Goal: Use online tool/utility: Utilize a website feature to perform a specific function

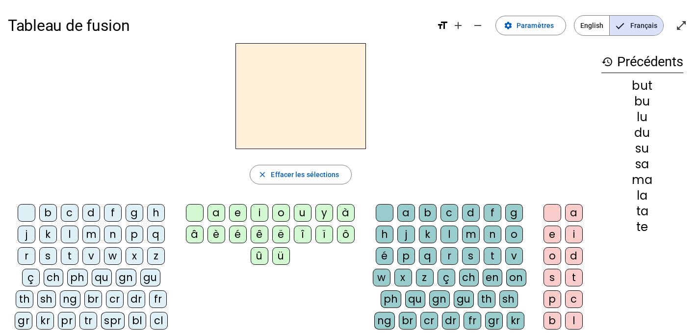
click at [116, 212] on div "f" at bounding box center [113, 213] width 18 height 18
click at [250, 208] on letter-bubble "e" at bounding box center [240, 215] width 22 height 22
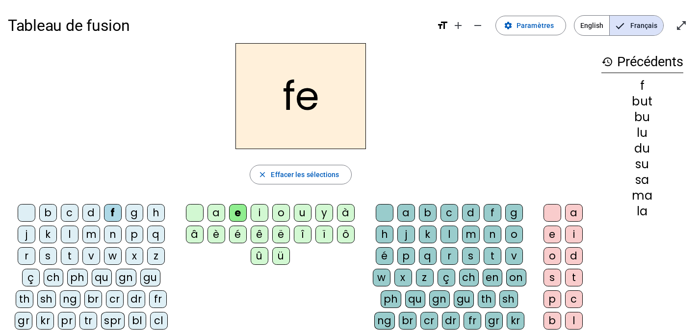
click at [194, 208] on div at bounding box center [195, 213] width 18 height 18
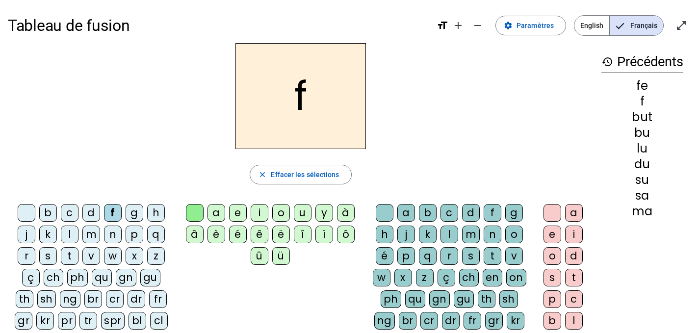
click at [260, 214] on div "i" at bounding box center [260, 213] width 18 height 18
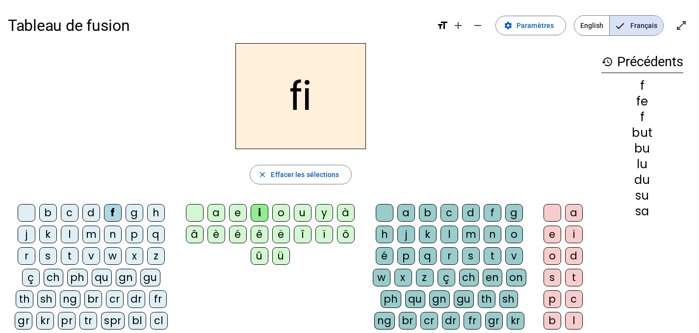
click at [454, 234] on div "l" at bounding box center [450, 235] width 18 height 18
click at [48, 254] on div "s" at bounding box center [48, 256] width 18 height 18
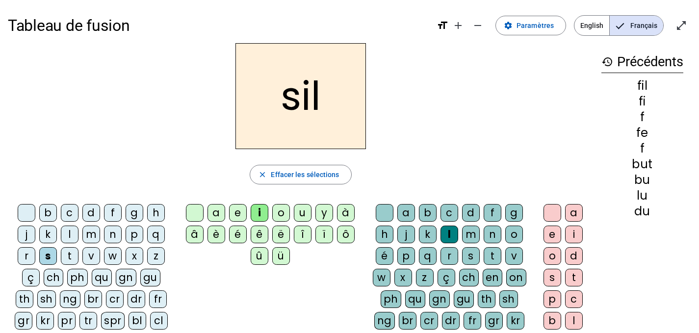
click at [90, 236] on div "m" at bounding box center [91, 235] width 18 height 18
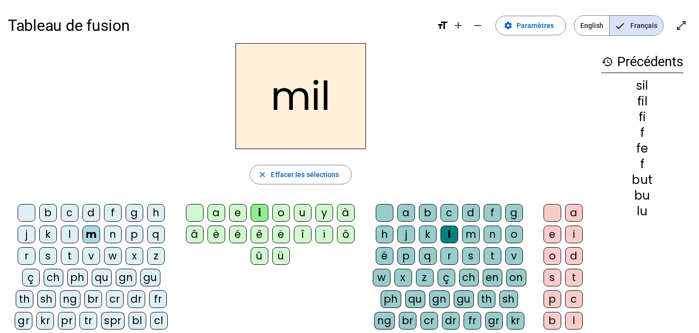
click at [382, 207] on div at bounding box center [385, 213] width 18 height 18
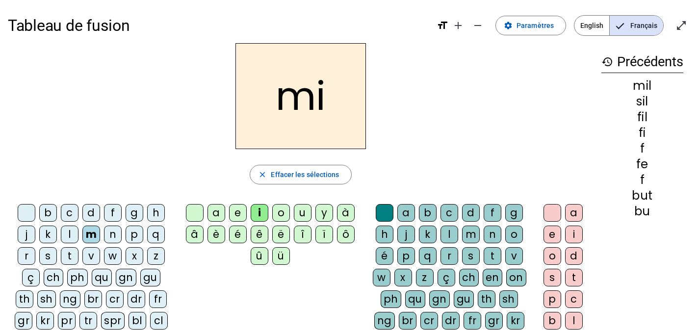
click at [51, 255] on div "s" at bounding box center [48, 256] width 18 height 18
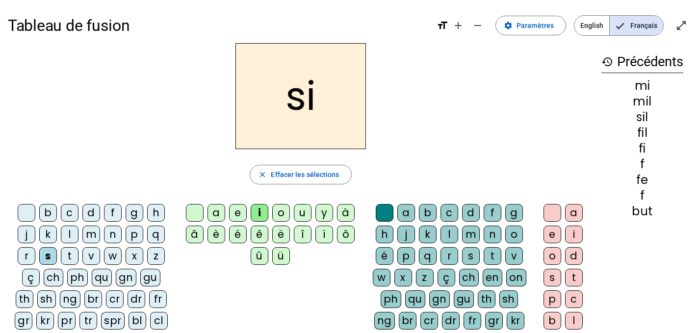
click at [109, 237] on div "n" at bounding box center [113, 235] width 18 height 18
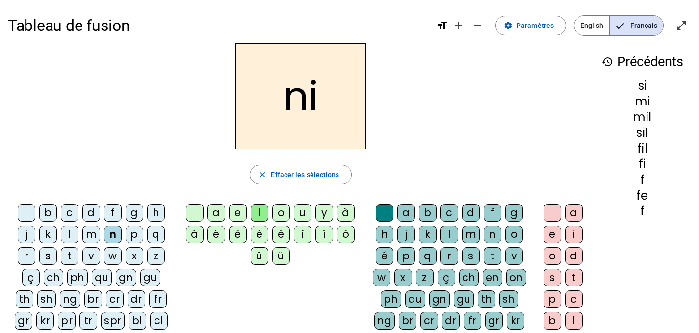
click at [233, 214] on div "e" at bounding box center [238, 213] width 18 height 18
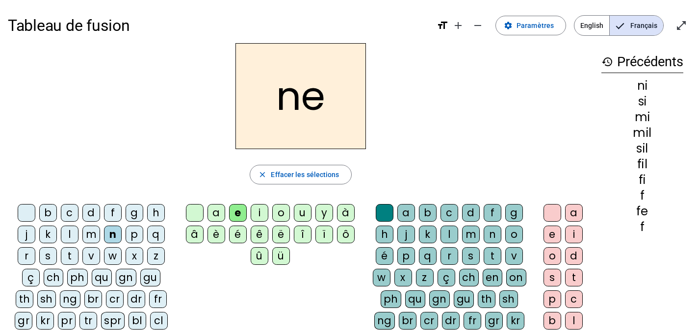
click at [72, 251] on div "t" at bounding box center [70, 256] width 18 height 18
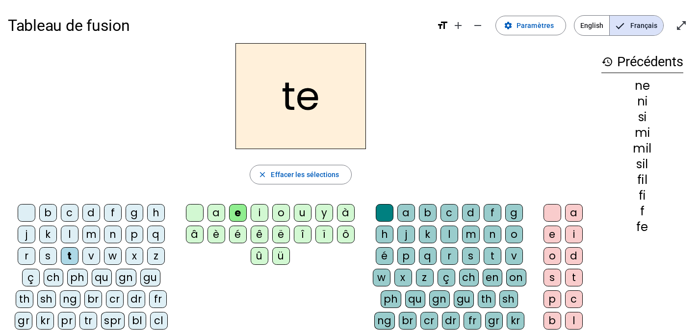
click at [48, 254] on div "s" at bounding box center [48, 256] width 18 height 18
click at [73, 227] on div "l" at bounding box center [70, 235] width 18 height 18
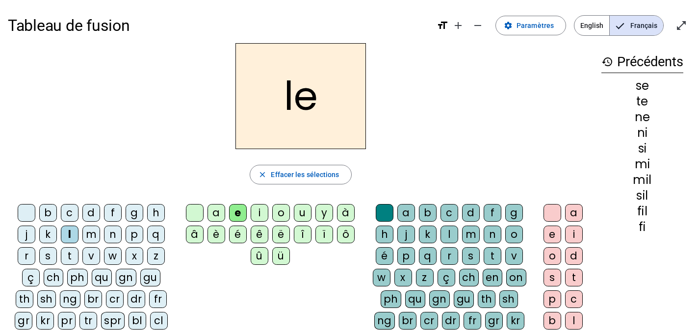
click at [307, 211] on div "u" at bounding box center [303, 213] width 18 height 18
click at [47, 255] on div "s" at bounding box center [48, 256] width 18 height 18
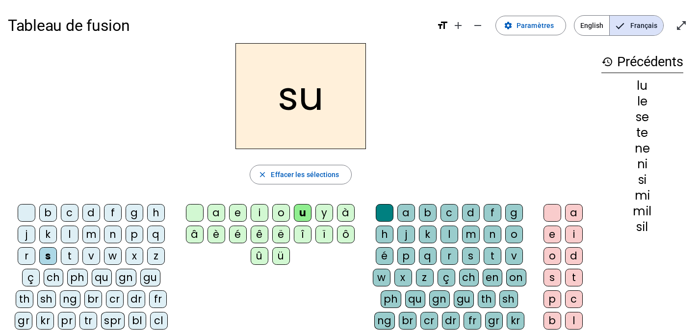
click at [83, 214] on div "d" at bounding box center [91, 213] width 18 height 18
click at [73, 250] on div "t" at bounding box center [70, 256] width 18 height 18
click at [215, 214] on div "a" at bounding box center [217, 213] width 18 height 18
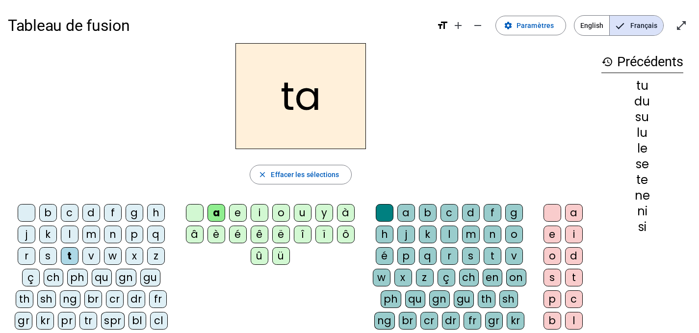
click at [51, 252] on div "s" at bounding box center [48, 256] width 18 height 18
click at [65, 236] on div "l" at bounding box center [70, 235] width 18 height 18
click at [92, 236] on div "m" at bounding box center [91, 235] width 18 height 18
